Goal: Information Seeking & Learning: Learn about a topic

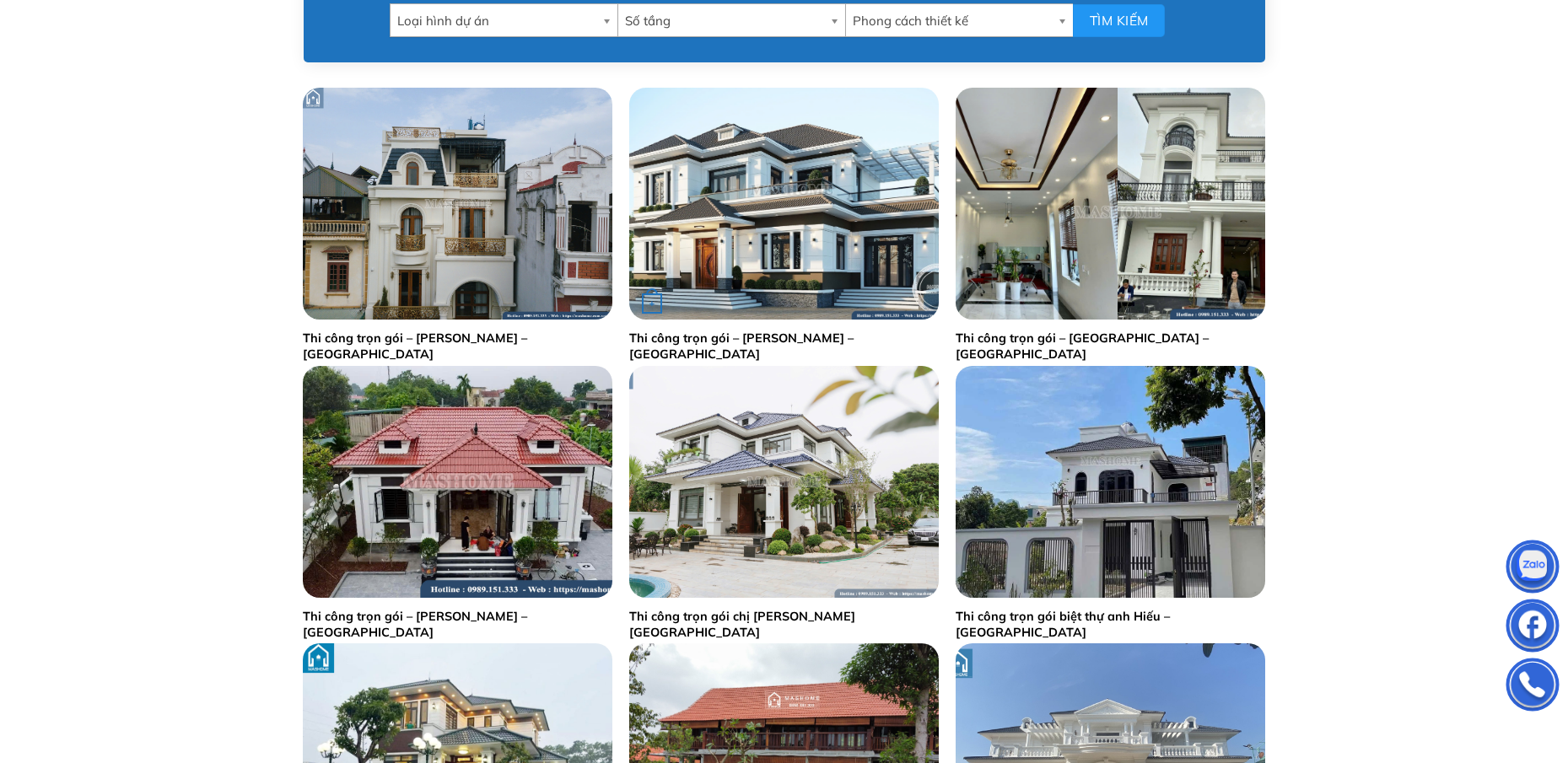
scroll to position [927, 0]
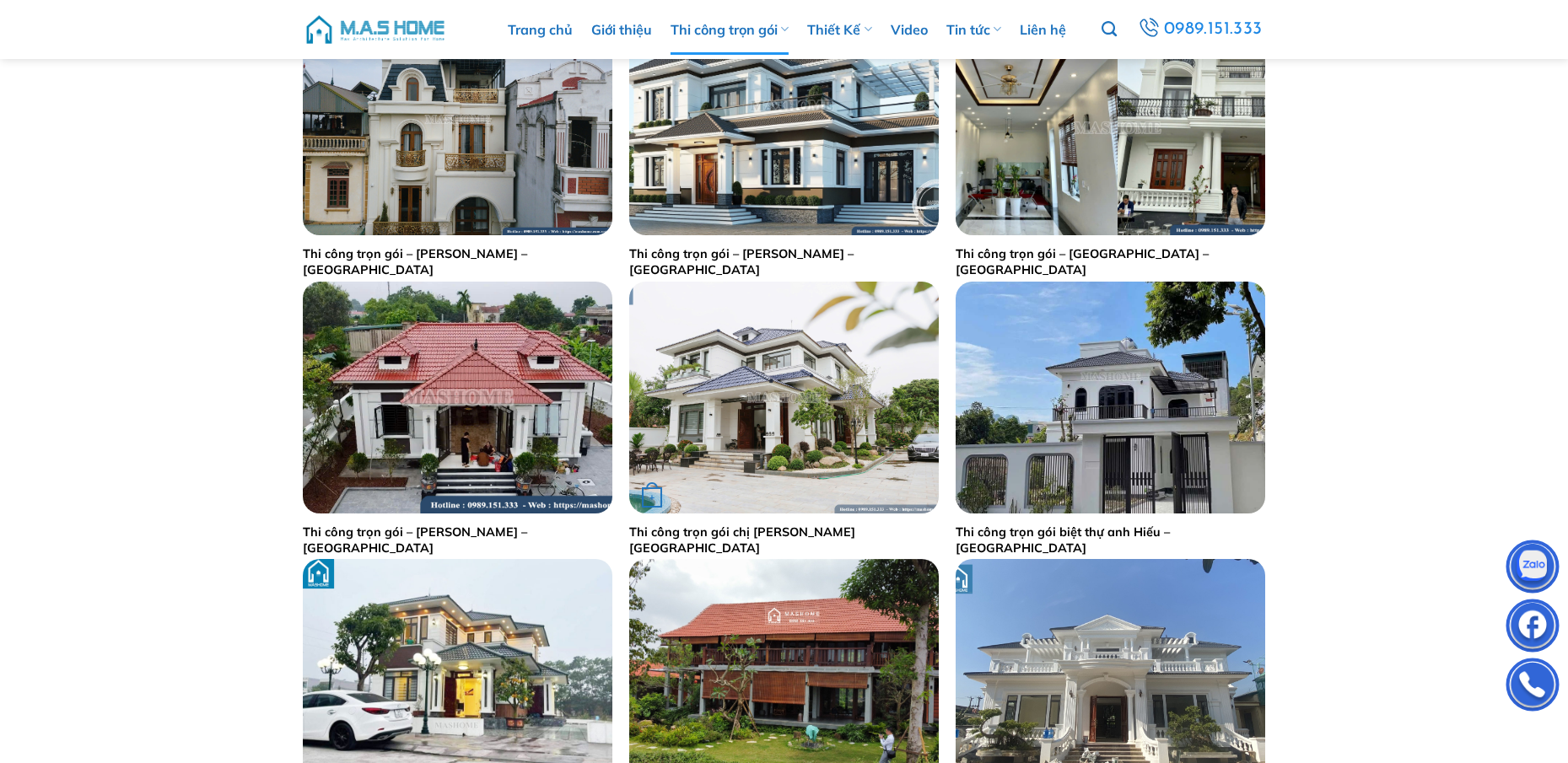
click at [799, 394] on img "Thi công trọn gói chị Lý - Hưng Yên" at bounding box center [784, 397] width 310 height 232
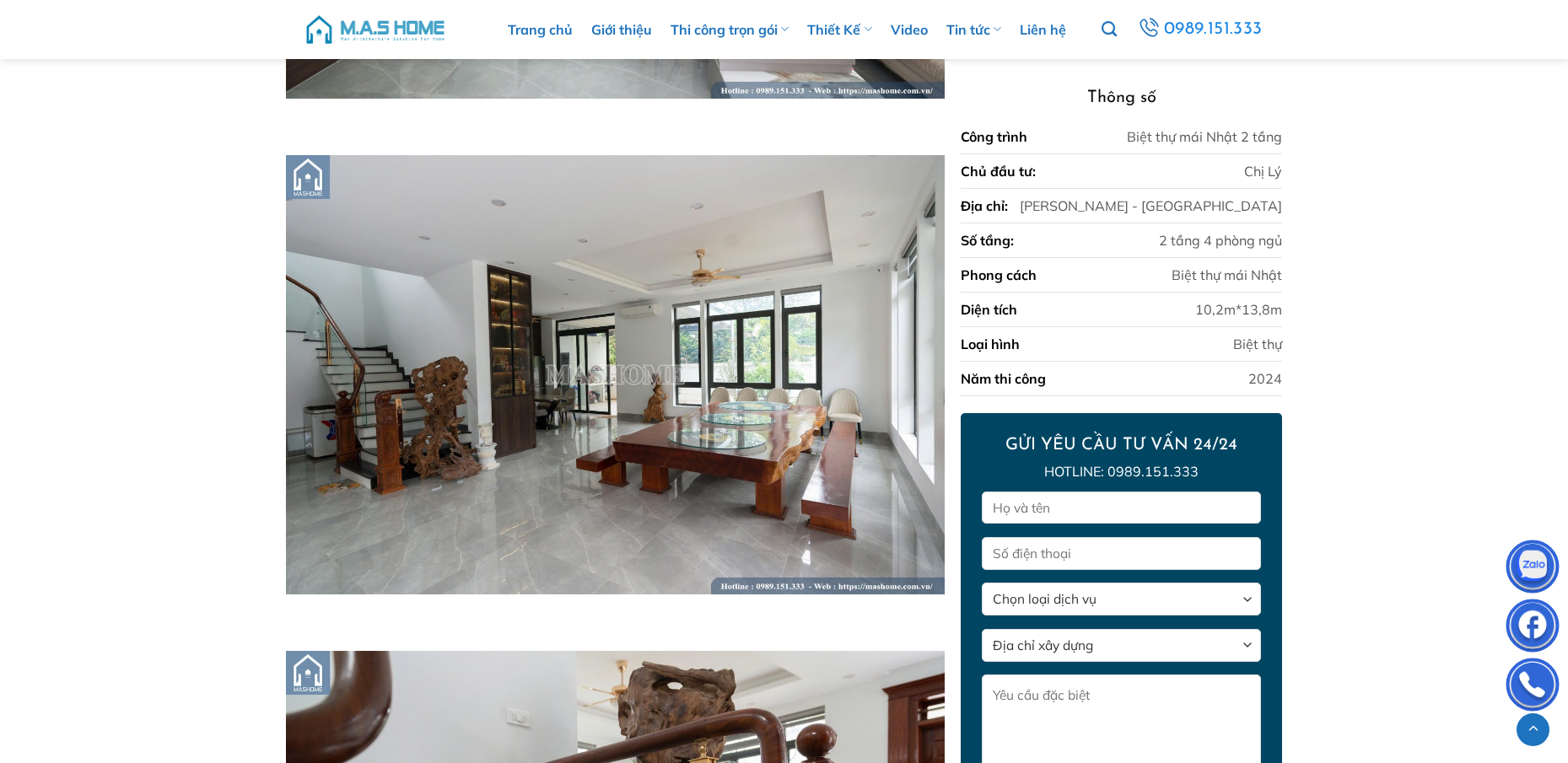
scroll to position [3865, 0]
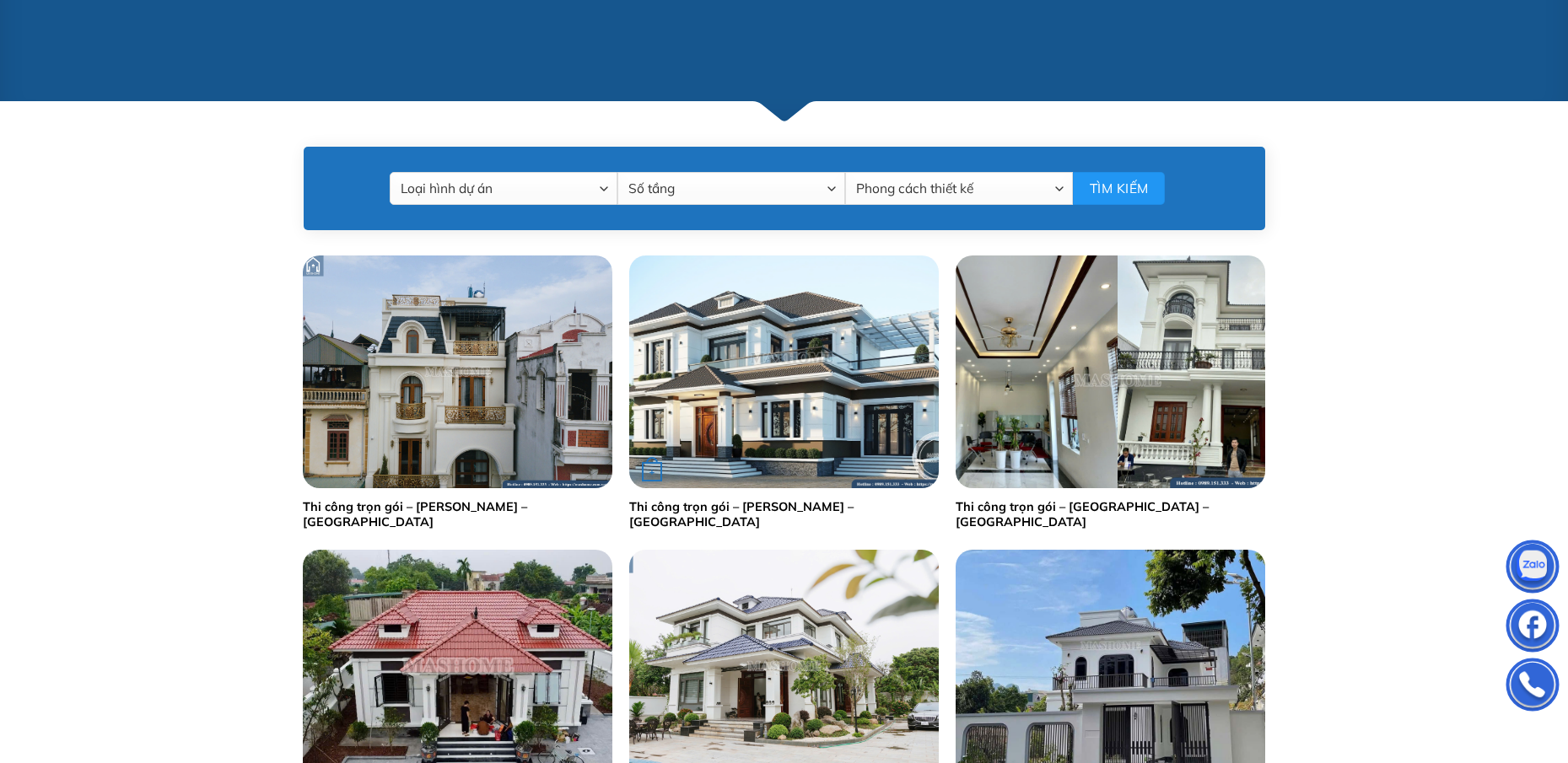
scroll to position [759, 0]
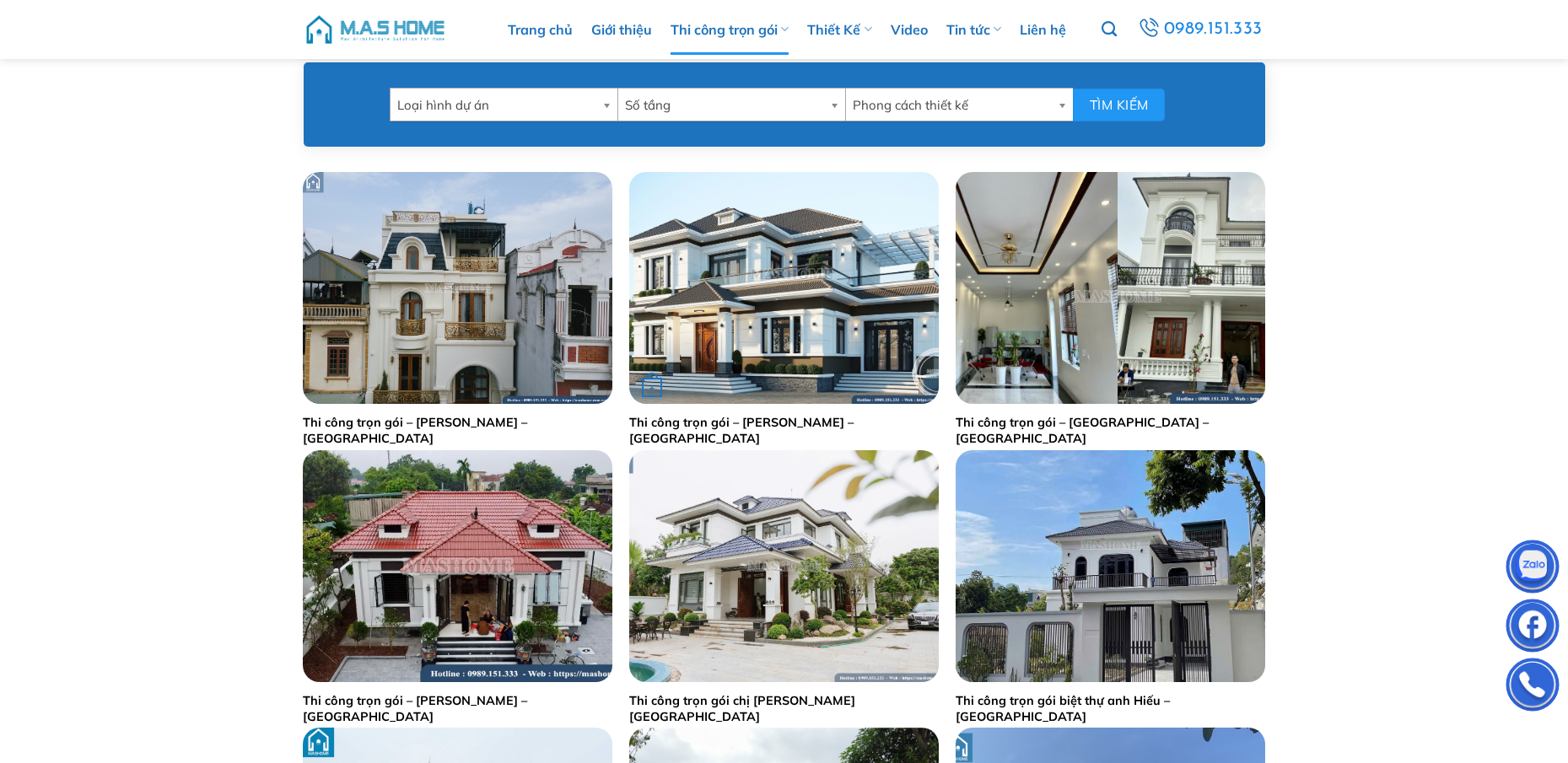
click at [831, 326] on div "+" at bounding box center [784, 288] width 310 height 232
click at [760, 423] on link "Thi công trọn gói – [PERSON_NAME] – [GEOGRAPHIC_DATA]" at bounding box center [784, 430] width 310 height 31
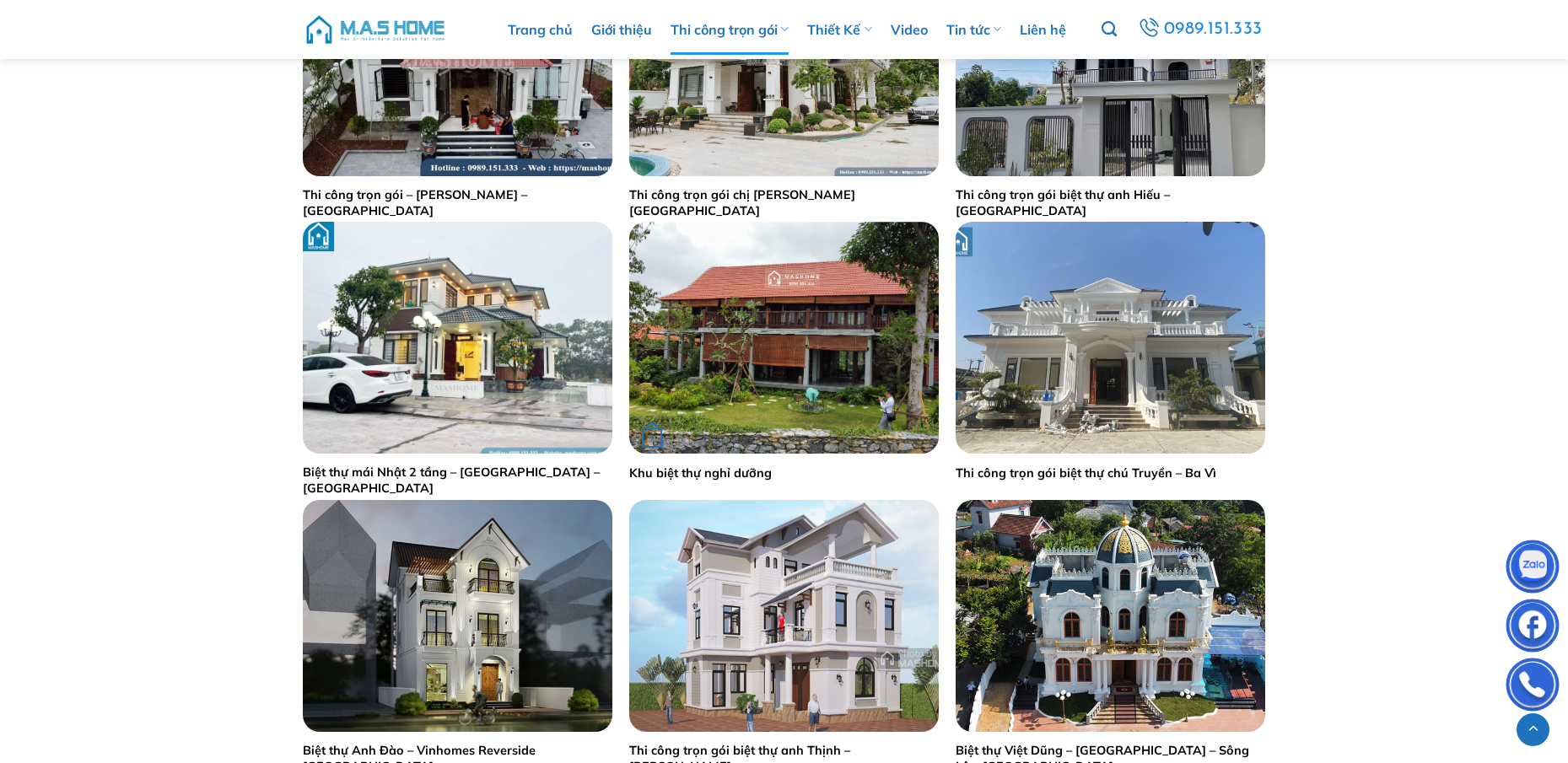
scroll to position [1096, 0]
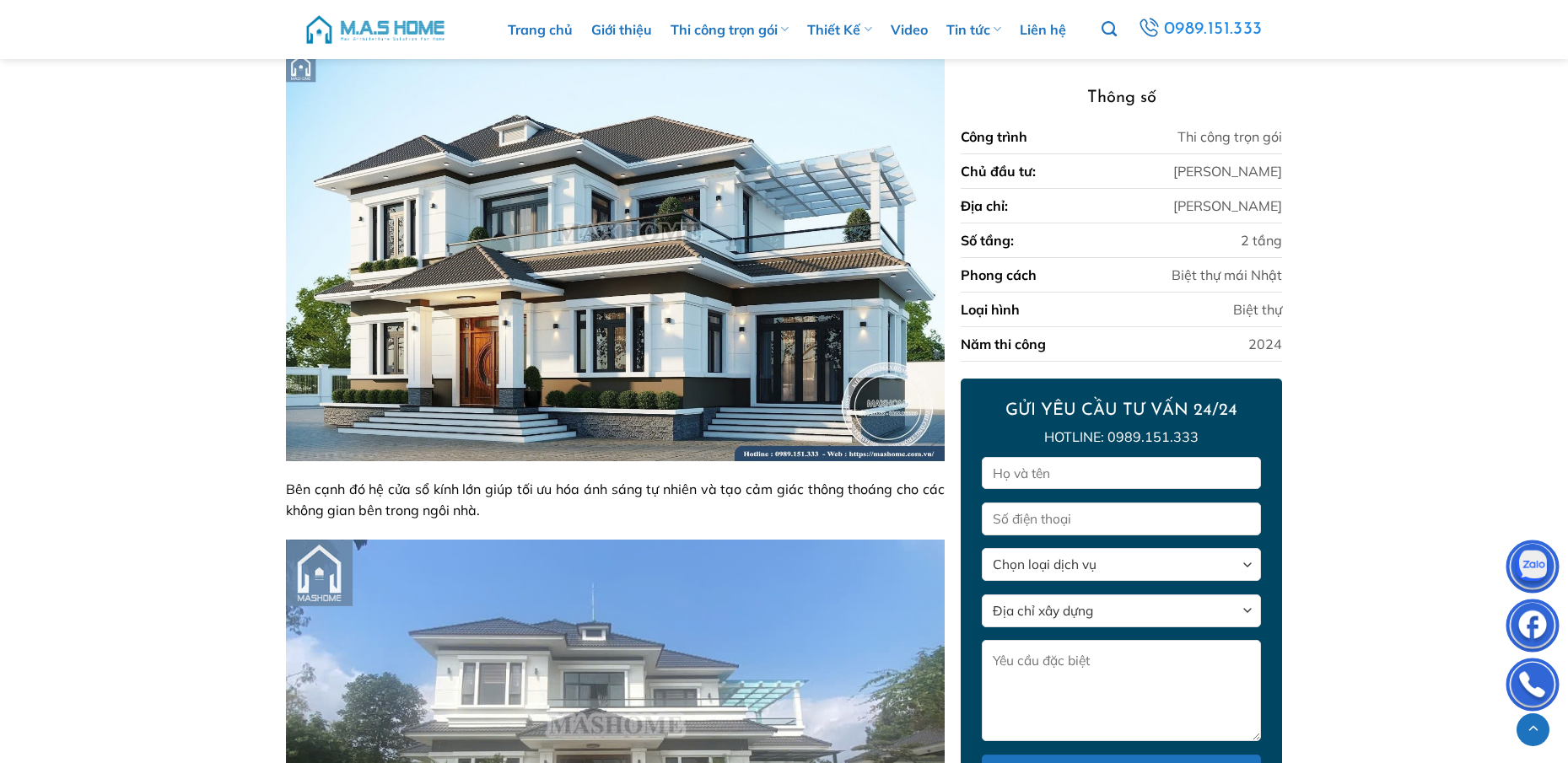
scroll to position [1739, 0]
